Goal: Find contact information: Find contact information

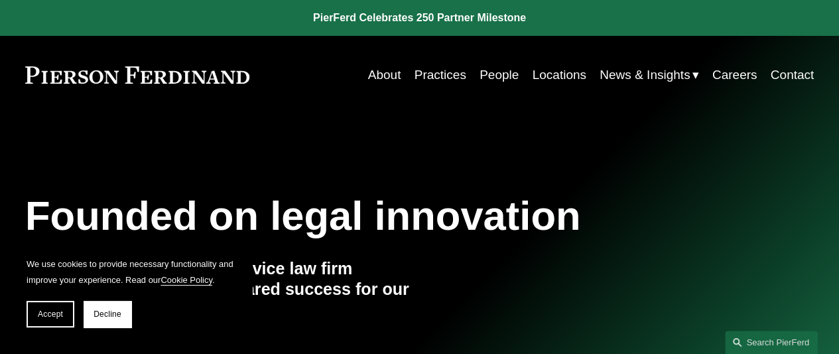
click at [541, 72] on link "Locations" at bounding box center [559, 74] width 54 height 25
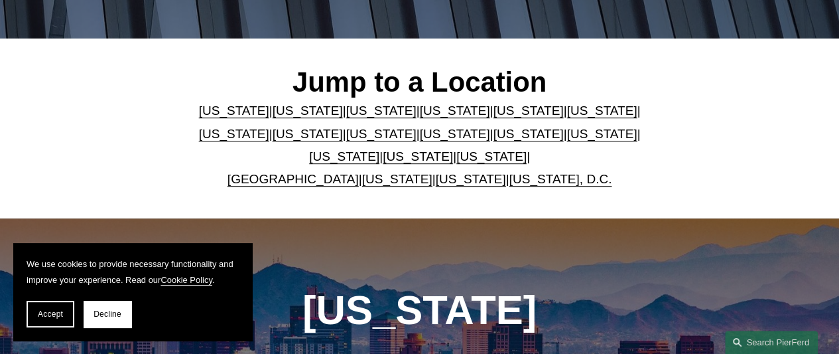
scroll to position [332, 0]
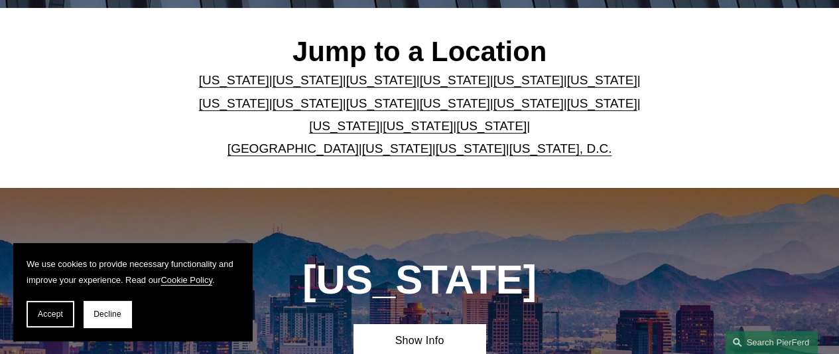
click at [368, 81] on link "[US_STATE]" at bounding box center [381, 80] width 70 height 14
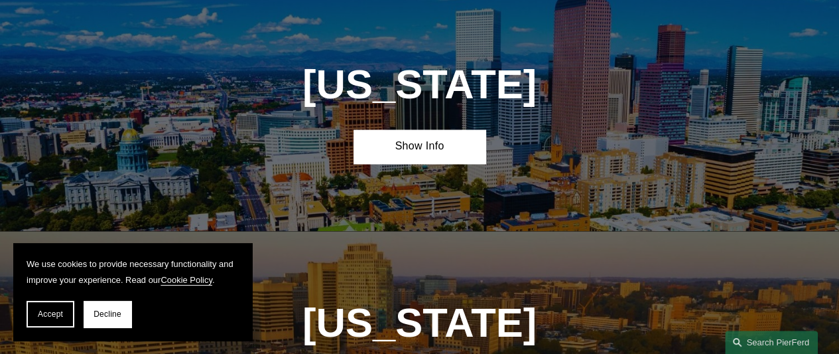
scroll to position [1004, 0]
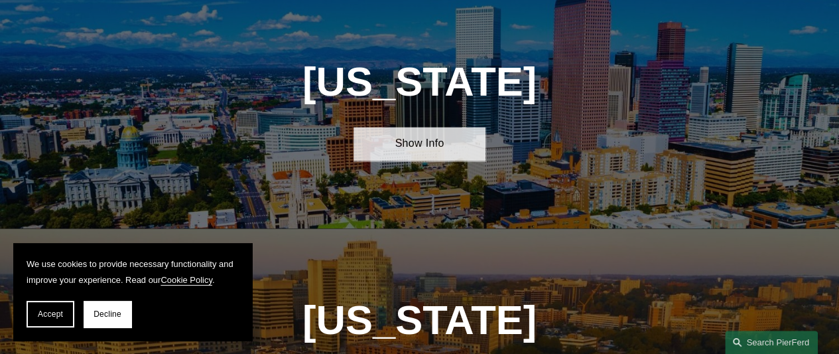
click at [413, 149] on link "Show Info" at bounding box center [419, 144] width 131 height 34
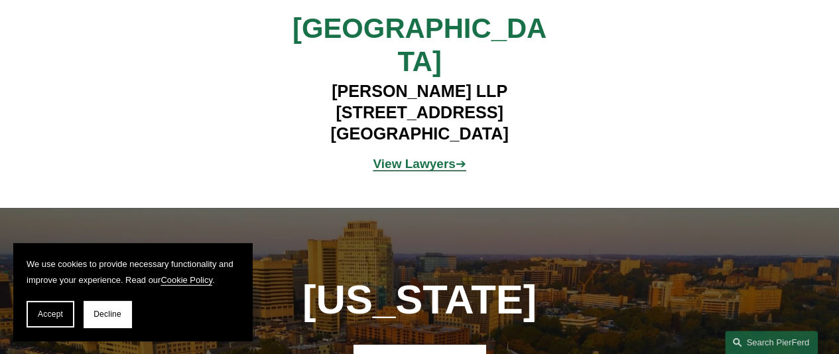
scroll to position [1269, 0]
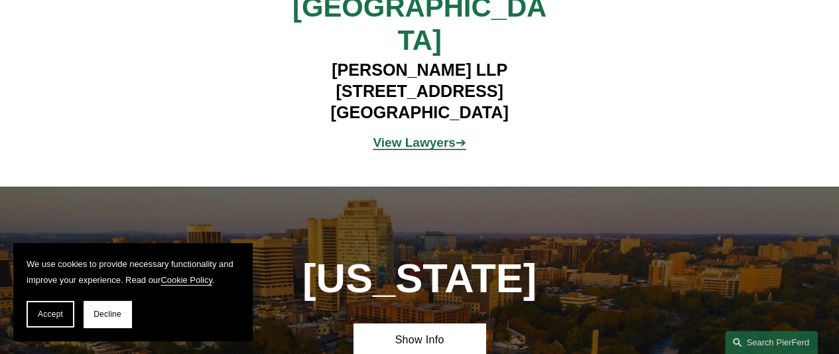
click at [429, 135] on strong "View Lawyers" at bounding box center [414, 142] width 82 height 14
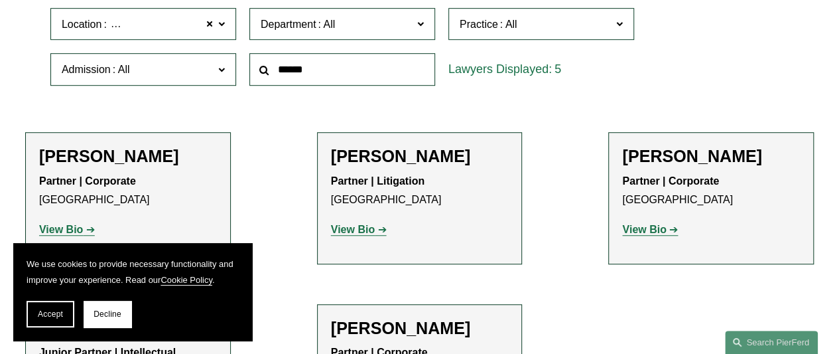
scroll to position [398, 0]
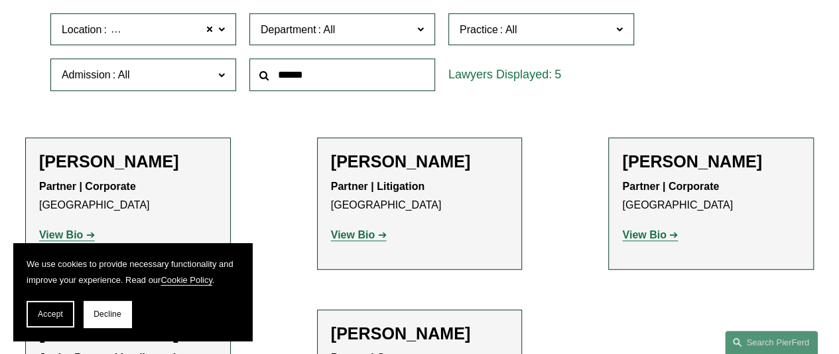
click at [637, 239] on strong "View Bio" at bounding box center [644, 234] width 44 height 11
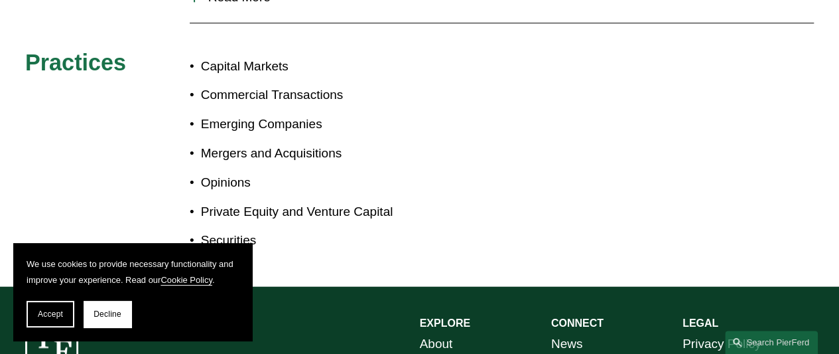
scroll to position [983, 0]
